Goal: Task Accomplishment & Management: Complete application form

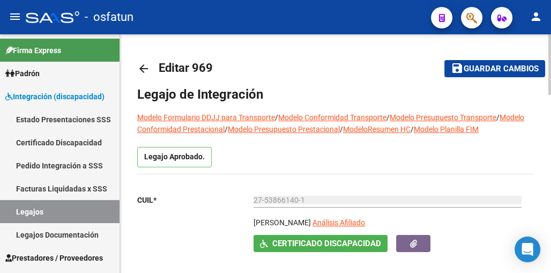
type input "[PERSON_NAME]"
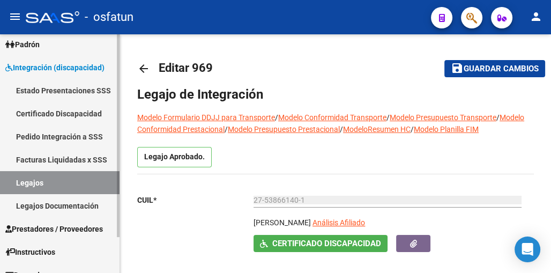
scroll to position [42, 0]
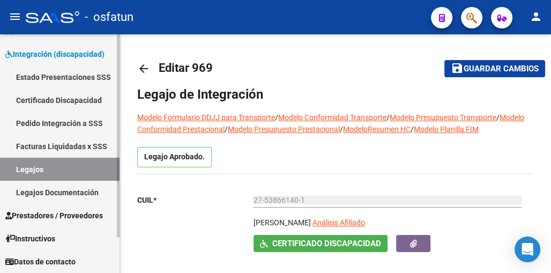
click at [45, 221] on span "Prestadores / Proveedores" at bounding box center [54, 216] width 98 height 12
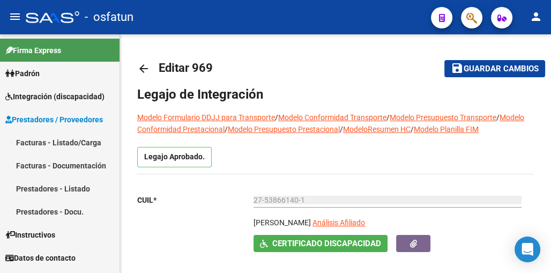
scroll to position [0, 0]
click at [79, 142] on link "Facturas - Listado/Carga" at bounding box center [59, 142] width 119 height 23
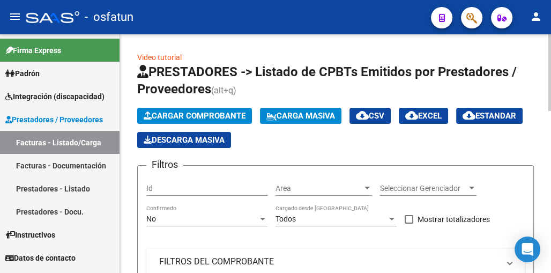
click at [177, 113] on span "Cargar Comprobante" at bounding box center [195, 116] width 102 height 10
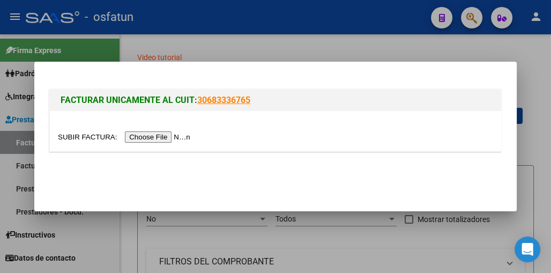
click at [153, 135] on input "file" at bounding box center [126, 136] width 136 height 11
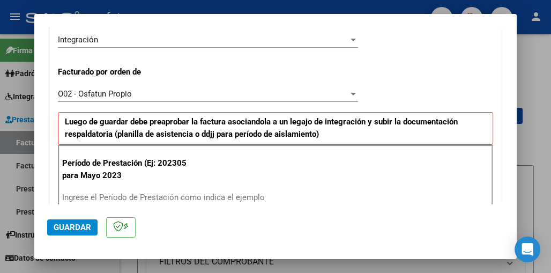
scroll to position [322, 0]
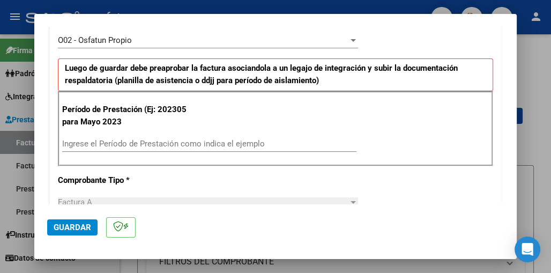
click at [103, 147] on input "Ingrese el Período de Prestación como indica el ejemplo" at bounding box center [209, 144] width 294 height 10
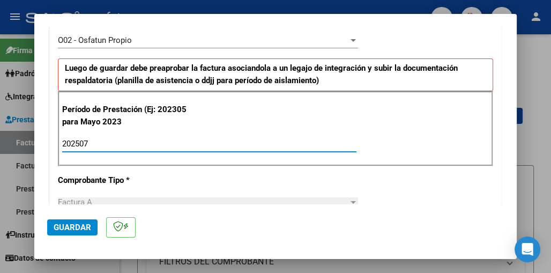
type input "202507"
click at [74, 223] on span "Guardar" at bounding box center [73, 227] width 38 height 10
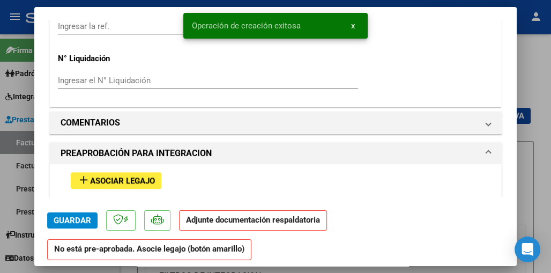
scroll to position [1018, 0]
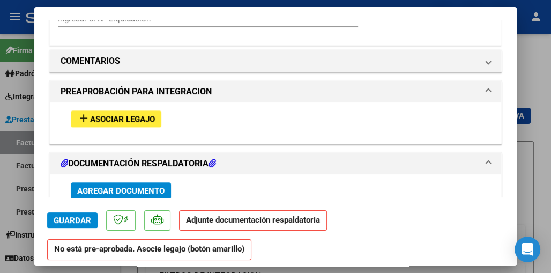
click at [102, 189] on span "Agregar Documento" at bounding box center [120, 191] width 87 height 10
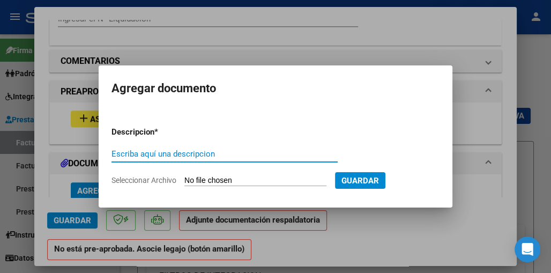
click at [187, 178] on input "Seleccionar Archivo" at bounding box center [255, 181] width 142 height 10
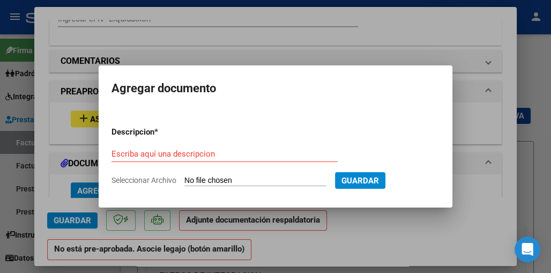
type input "C:\fakepath\Osfatun Asistencia Julio.pdf"
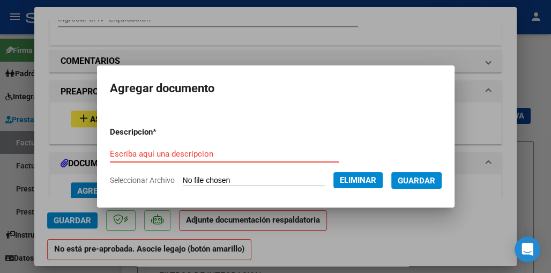
click at [265, 151] on input "Escriba aquí una descripcion" at bounding box center [224, 154] width 229 height 10
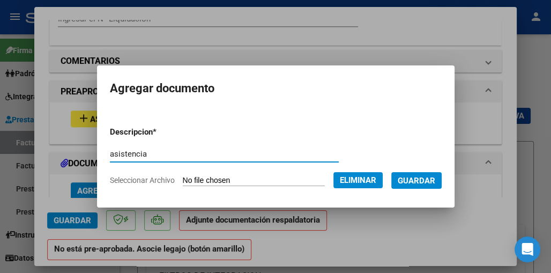
type input "asistencia"
click at [442, 181] on button "Guardar" at bounding box center [416, 180] width 50 height 17
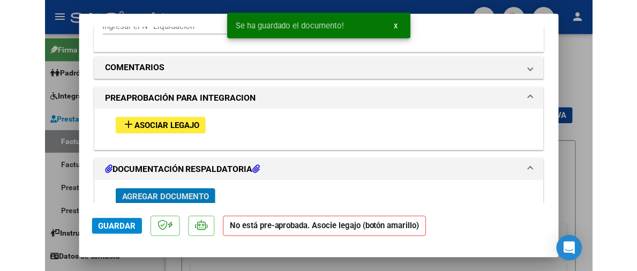
scroll to position [1019, 0]
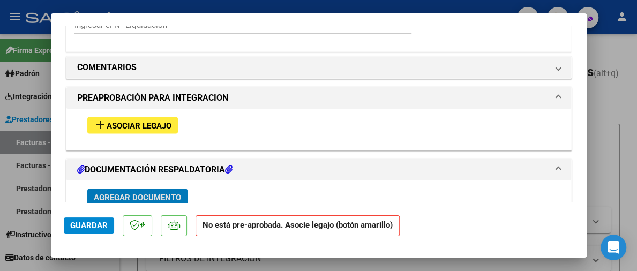
click at [139, 193] on span "Agregar Documento" at bounding box center [137, 197] width 87 height 10
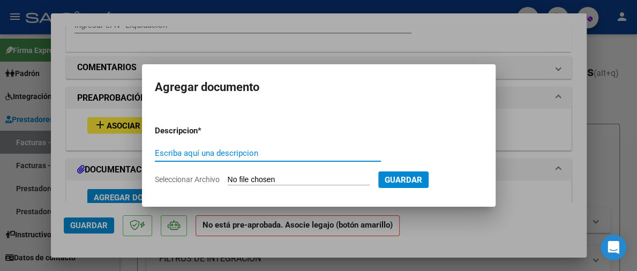
click at [229, 175] on input "Seleccionar Archivo" at bounding box center [299, 180] width 142 height 10
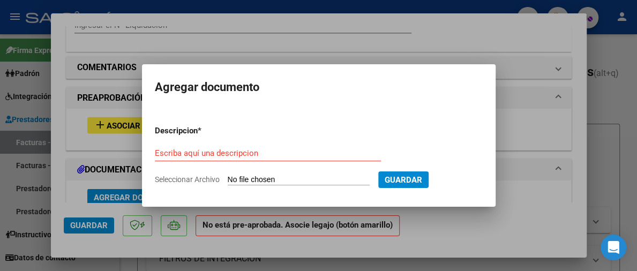
type input "C:\fakepath\order_3354064.pdf"
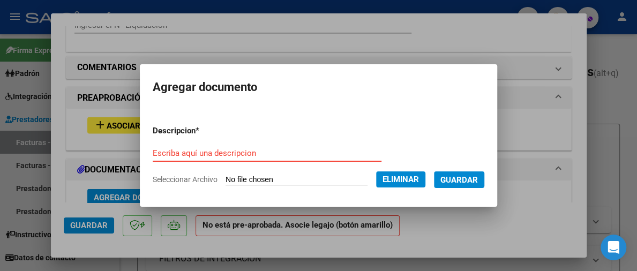
click at [327, 153] on input "Escriba aquí una descripcion" at bounding box center [267, 153] width 229 height 10
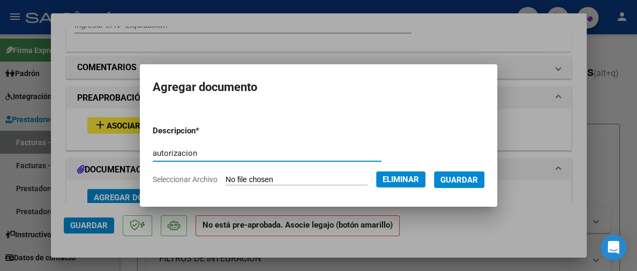
type input "autorizacion"
click at [478, 184] on span "Guardar" at bounding box center [459, 180] width 38 height 10
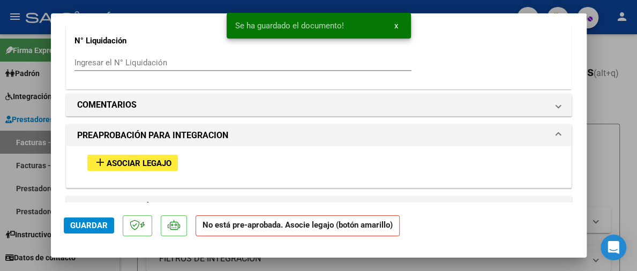
scroll to position [966, 0]
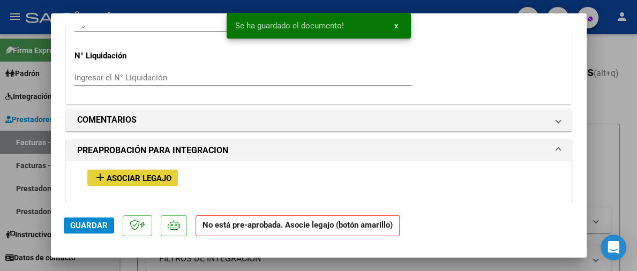
click at [161, 177] on span "Asociar Legajo" at bounding box center [139, 178] width 65 height 10
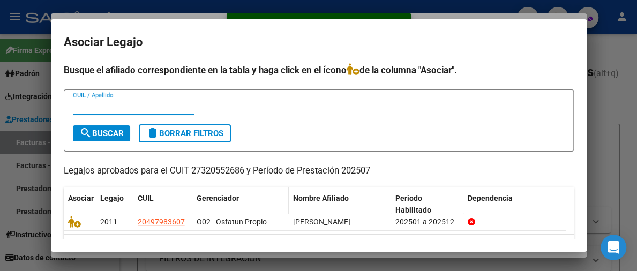
scroll to position [30, 0]
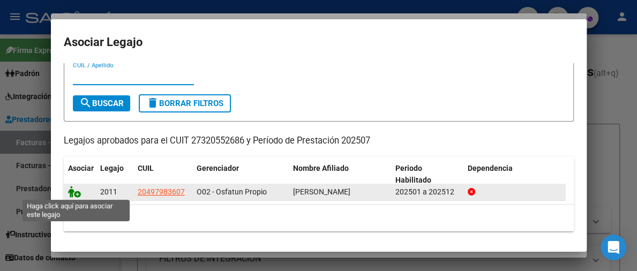
click at [75, 193] on icon at bounding box center [74, 192] width 13 height 12
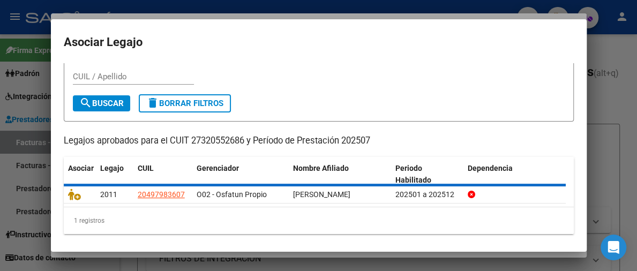
scroll to position [0, 0]
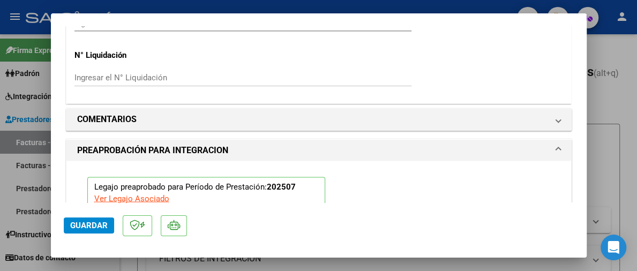
click at [93, 224] on span "Guardar" at bounding box center [89, 226] width 38 height 10
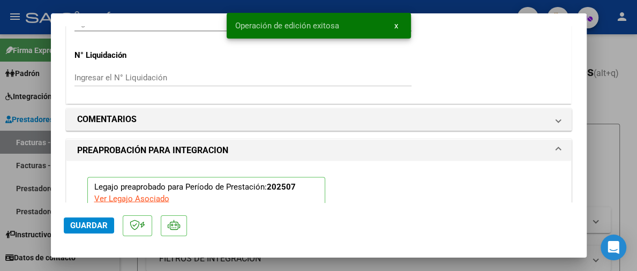
click at [550, 94] on div at bounding box center [318, 135] width 637 height 271
type input "$ 0,00"
